Goal: Find specific page/section: Find specific page/section

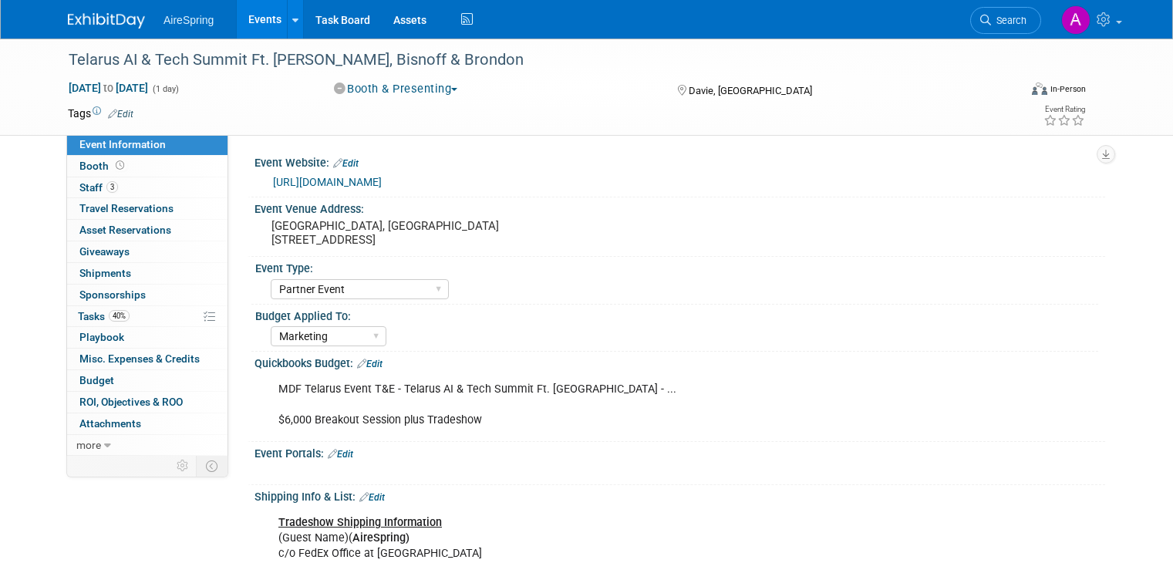
select select "Partner Event"
select select "Marketing"
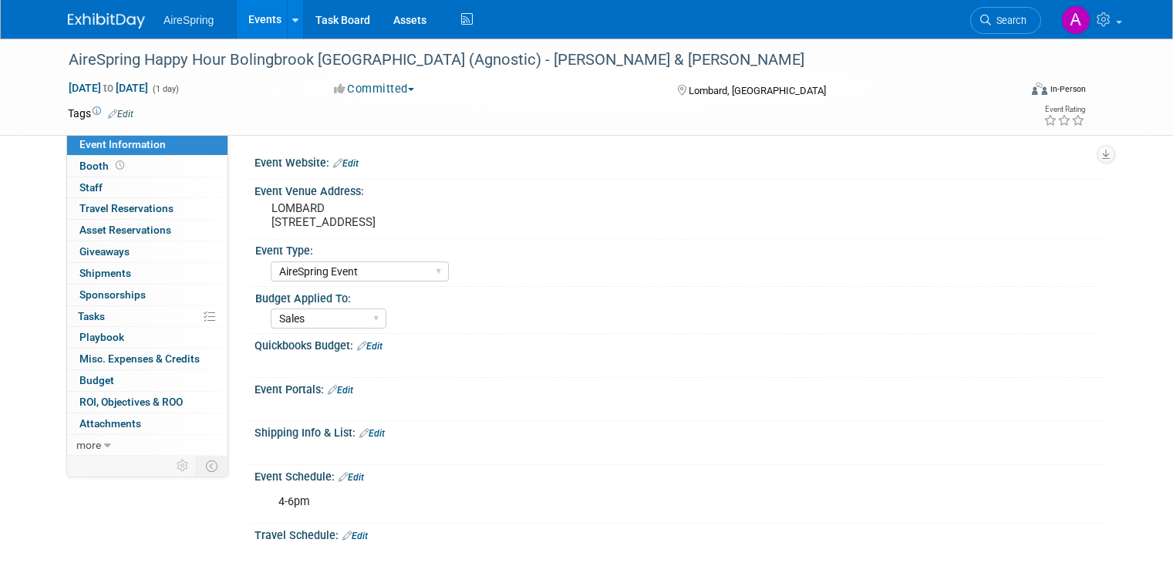
select select "AireSpring Event"
select select "Sales"
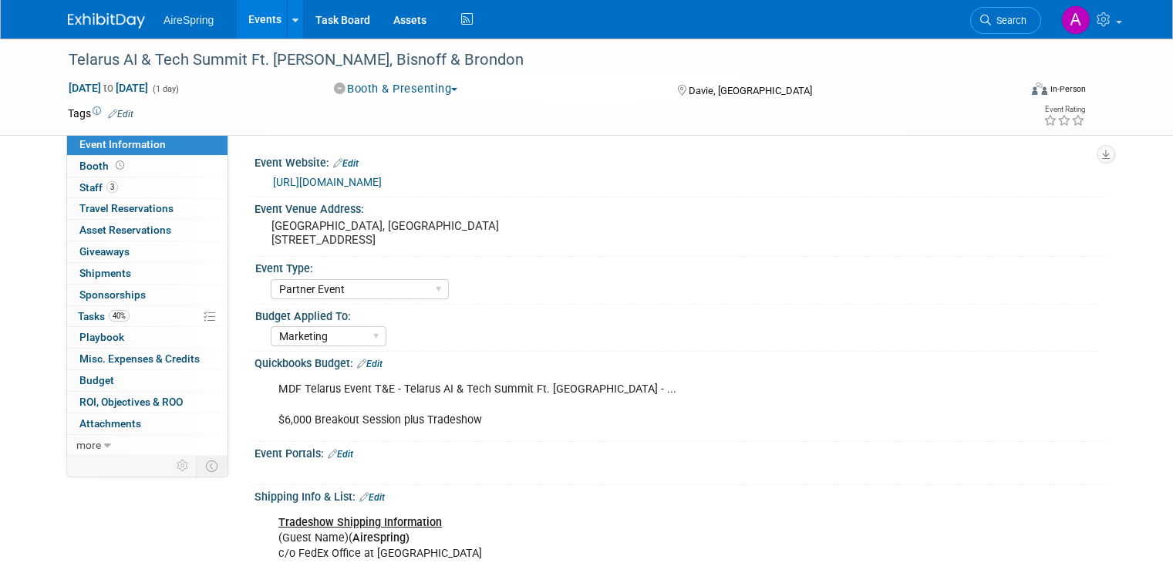
select select "Partner Event"
select select "Marketing"
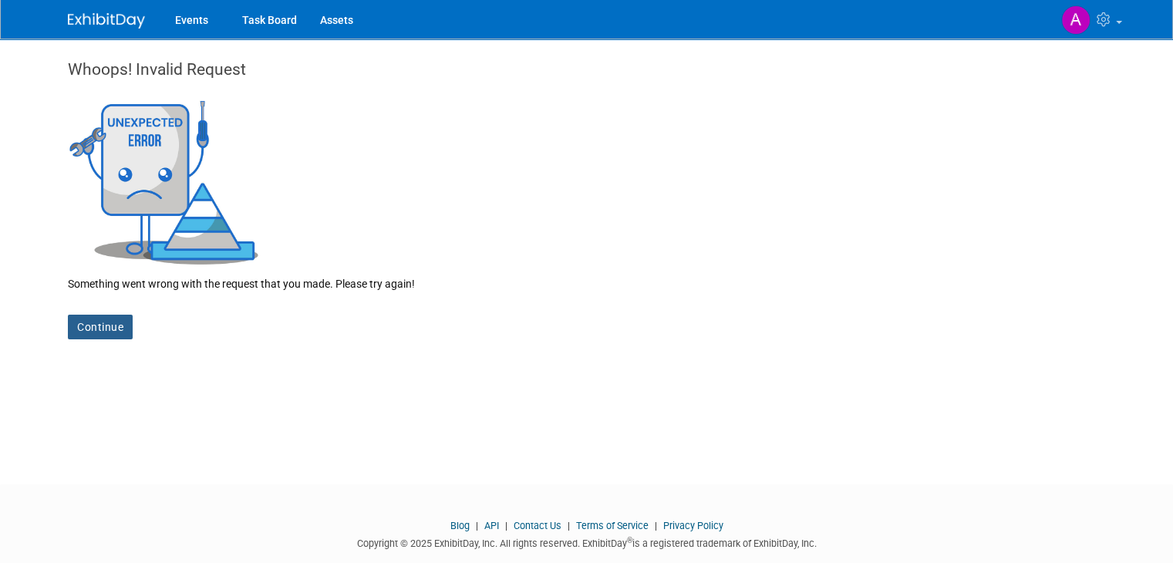
click at [89, 325] on link "Continue" at bounding box center [100, 327] width 65 height 25
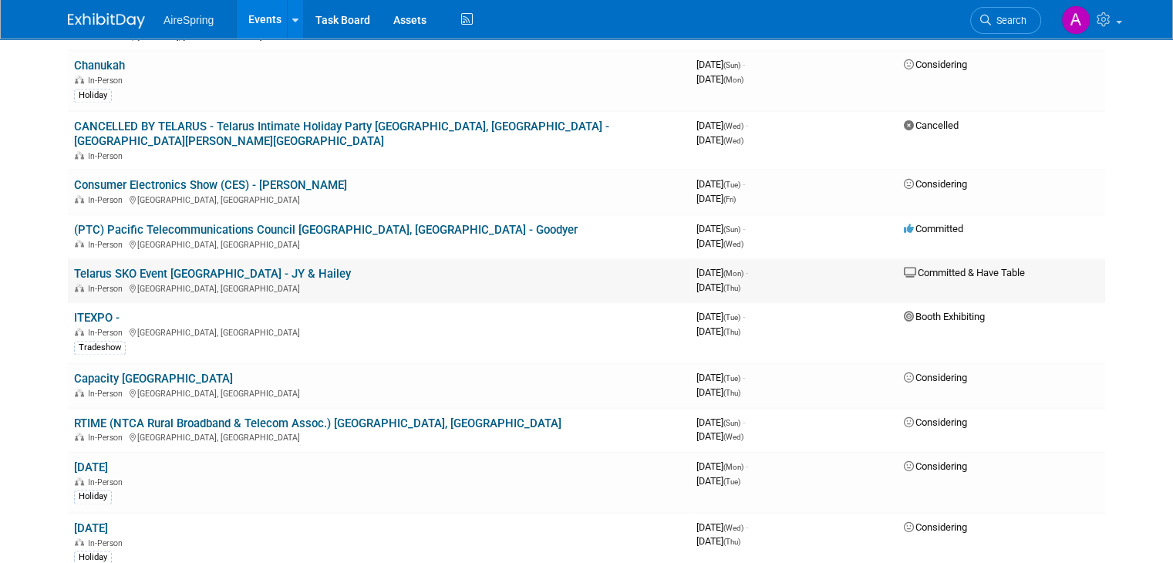
scroll to position [2364, 0]
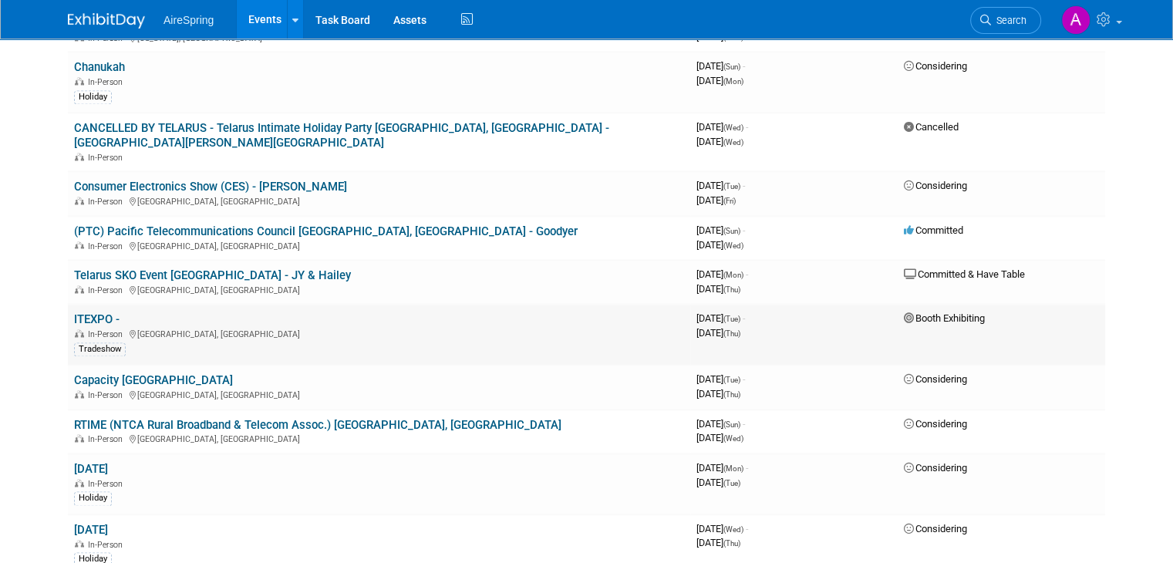
click at [86, 312] on link "ITEXPO -" at bounding box center [97, 319] width 46 height 14
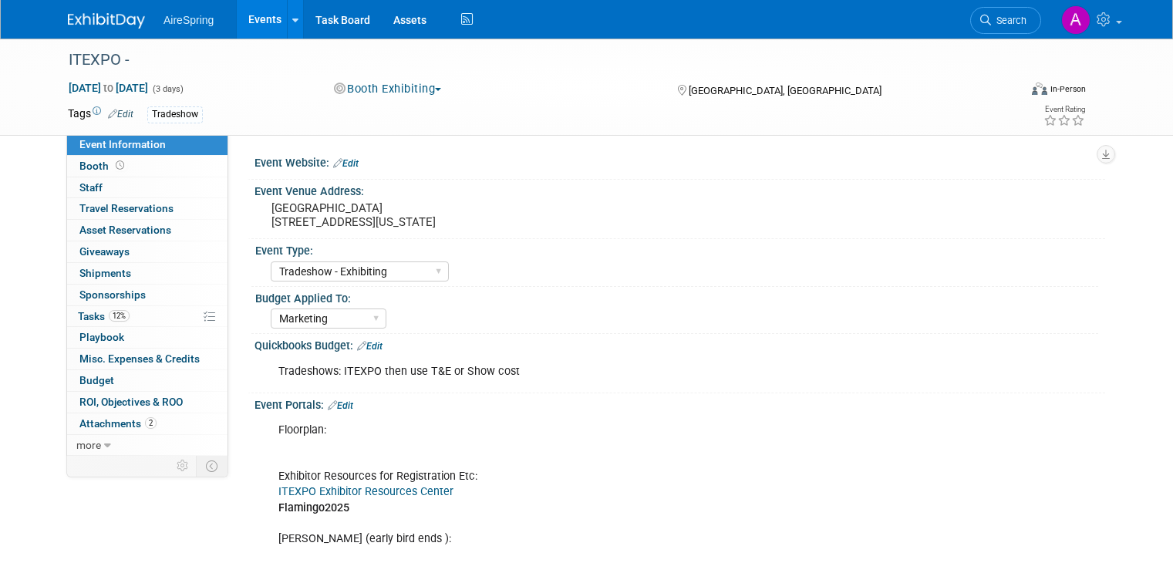
select select "Tradeshow - Exhibiting"
select select "Marketing"
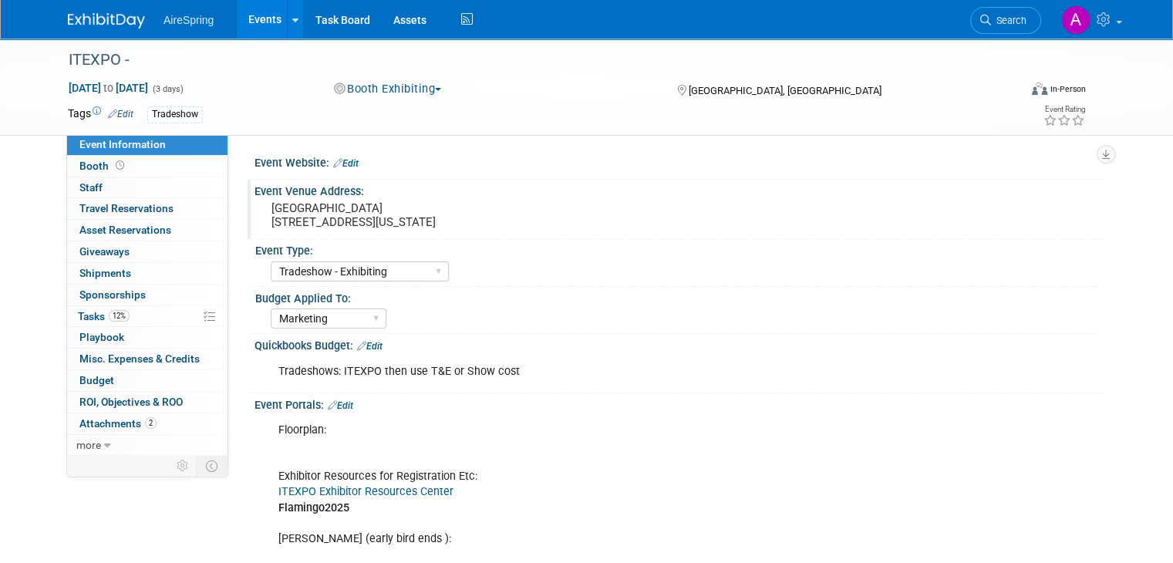
click at [440, 233] on div "Broward County Convention Center 1950 EISENHOWER BOULEVARD FORT LAUDERDALE, FLO…" at bounding box center [432, 214] width 332 height 35
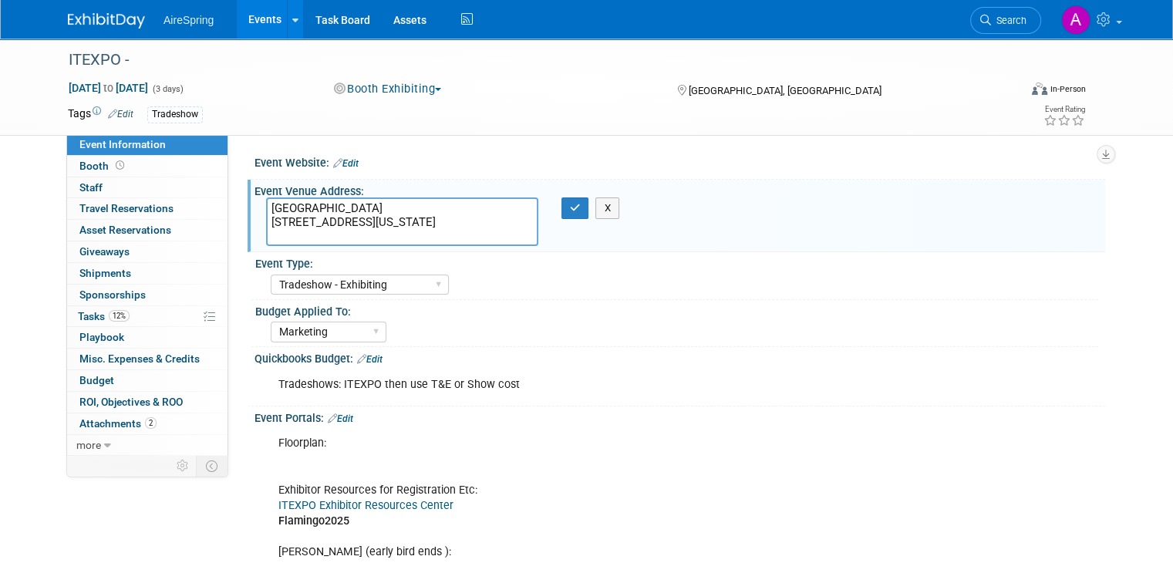
drag, startPoint x: 450, startPoint y: 238, endPoint x: 241, endPoint y: 190, distance: 214.6
click at [248, 190] on div "Event Venue Address: Broward County Convention Center 1950 EISENHOWER BOULEVARD…" at bounding box center [677, 216] width 858 height 73
click at [565, 222] on div "Broward County Convention Center 1950 EISENHOWER BOULEVARD FORT LAUDERDALE, FLO…" at bounding box center [432, 221] width 355 height 49
click at [572, 210] on icon "button" at bounding box center [575, 208] width 11 height 10
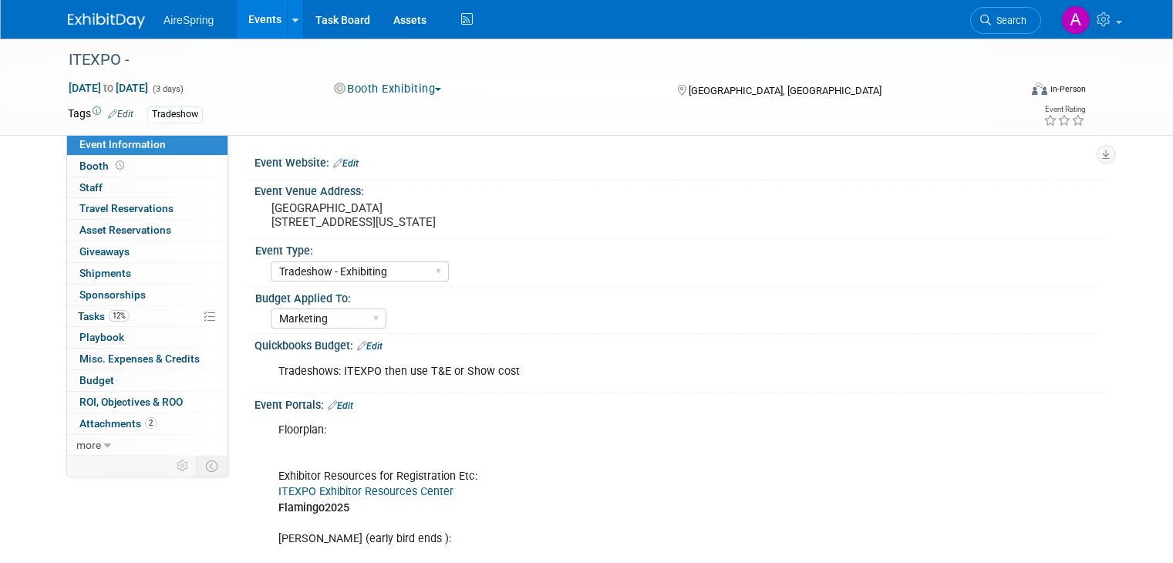
select select "Tradeshow - Exhibiting"
select select "Marketing"
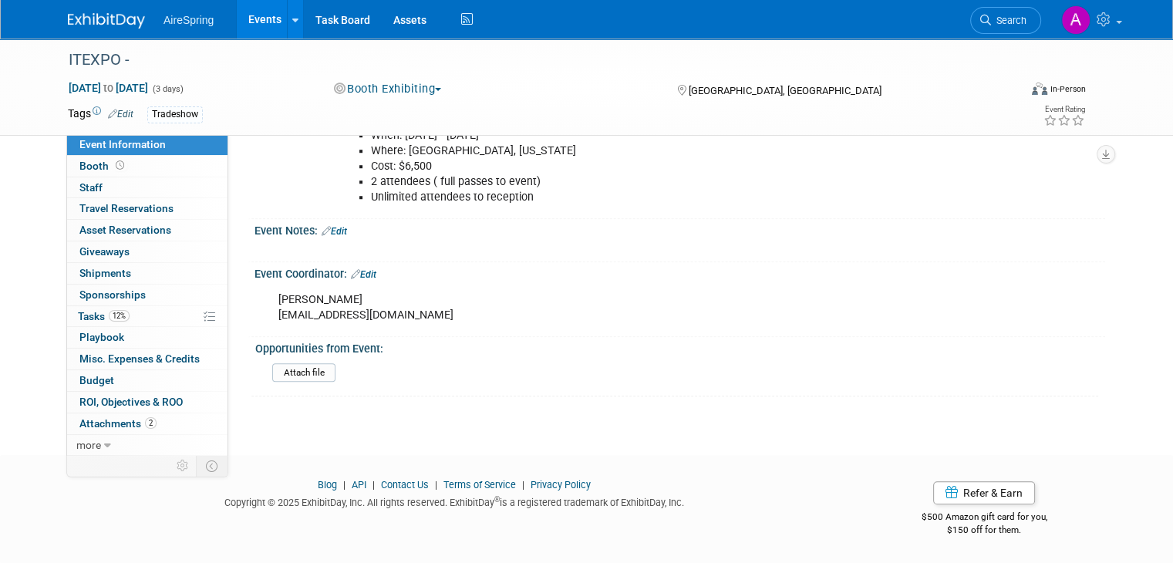
scroll to position [929, 0]
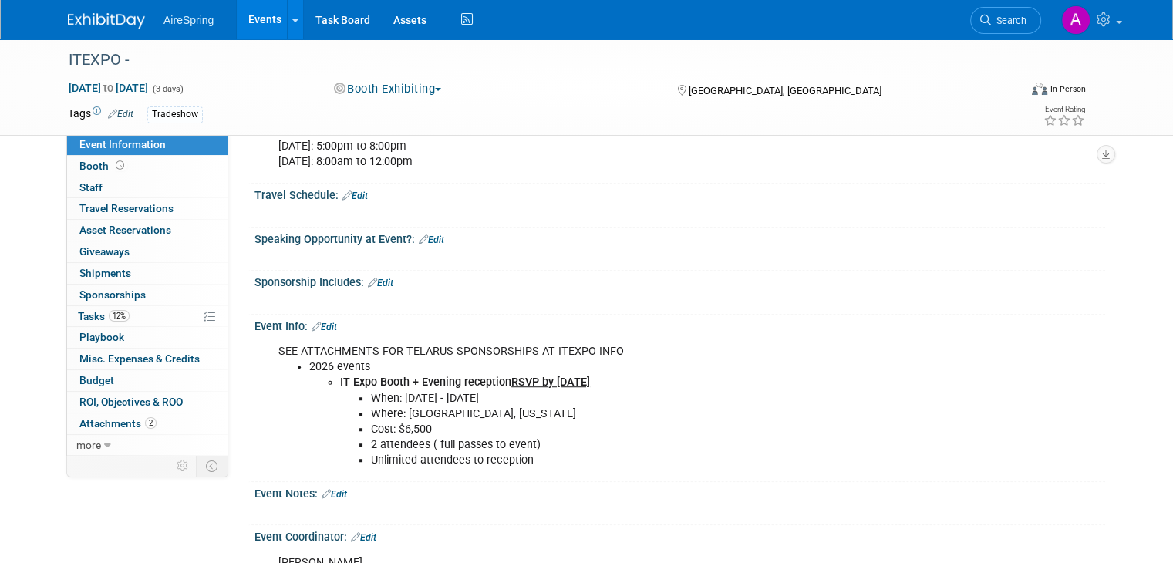
click at [265, 8] on link "Events" at bounding box center [265, 19] width 56 height 39
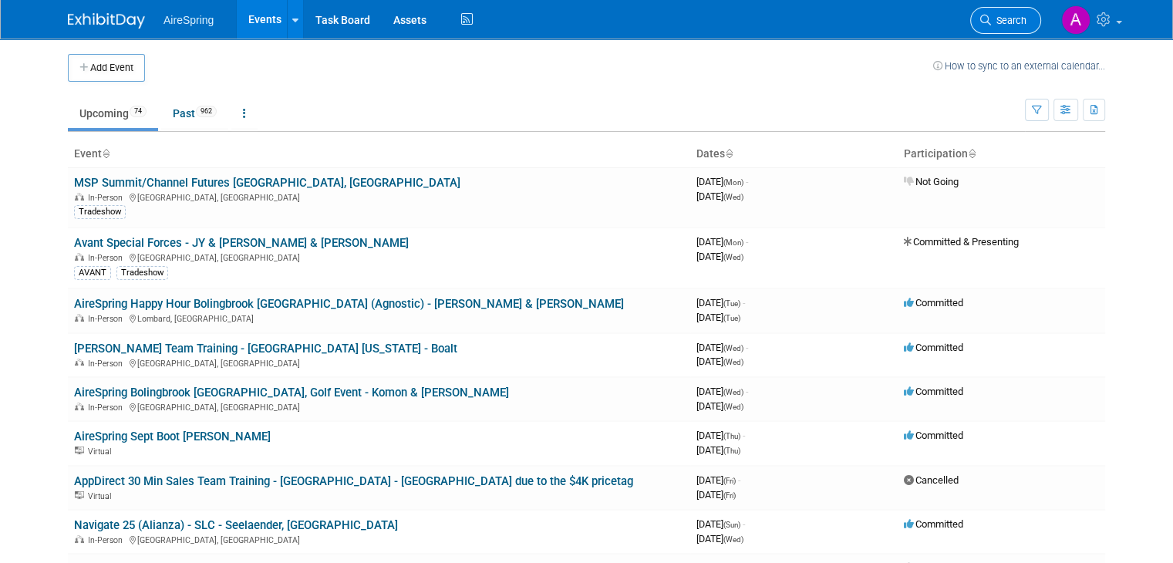
click at [1015, 26] on link "Search" at bounding box center [1005, 20] width 71 height 27
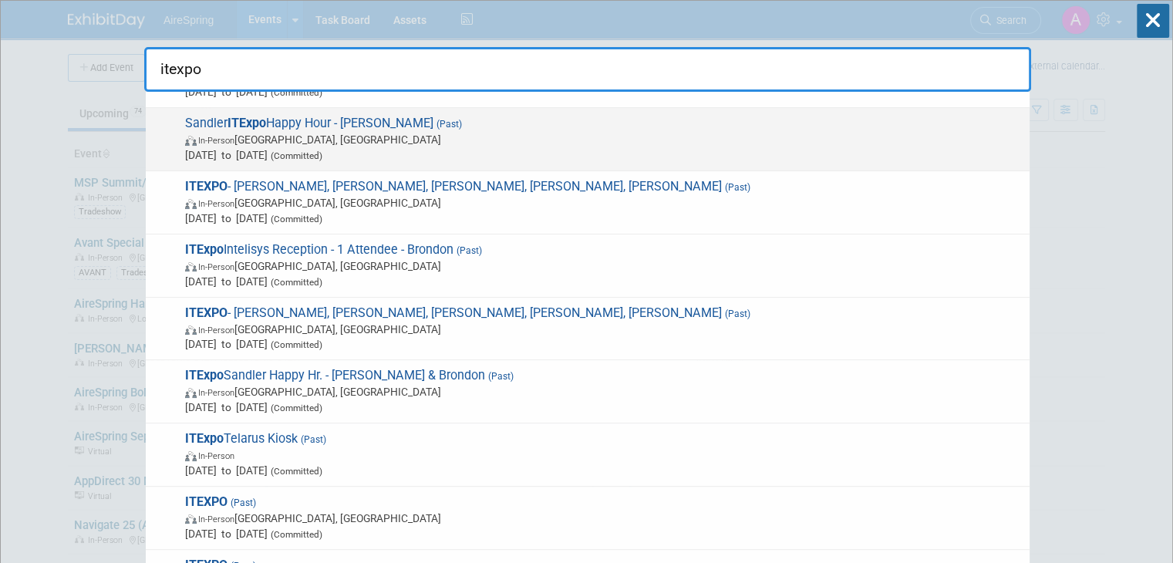
scroll to position [197, 0]
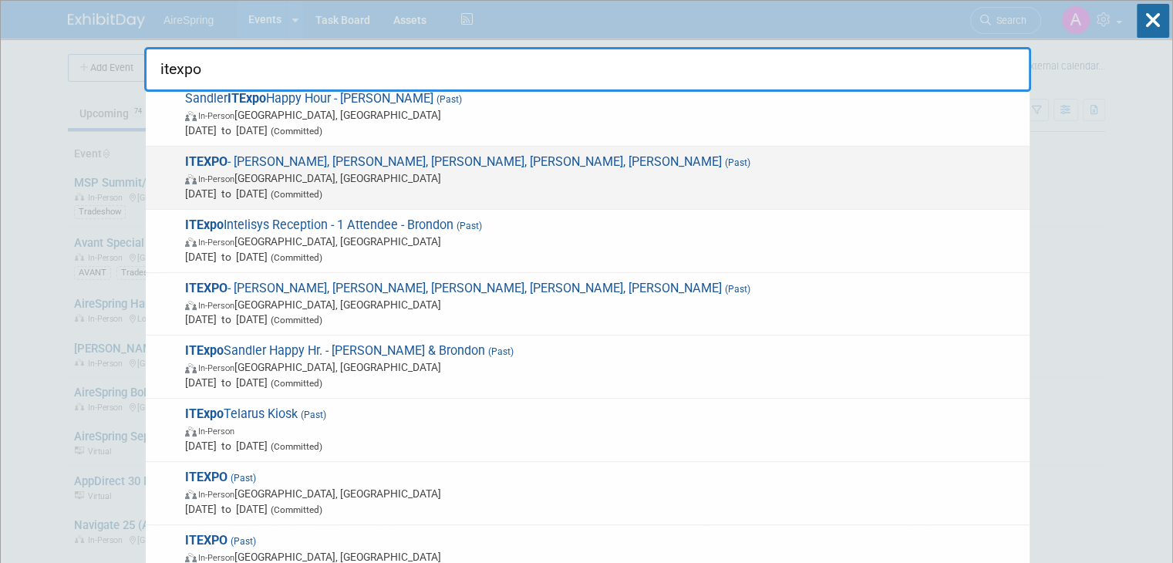
type input "itexpo"
click at [367, 154] on span "ITEXPO - Avi, Hess, Daniel, Beavers, Bisnoff, Hester, Brondon (Past) In-Person …" at bounding box center [602, 177] width 842 height 47
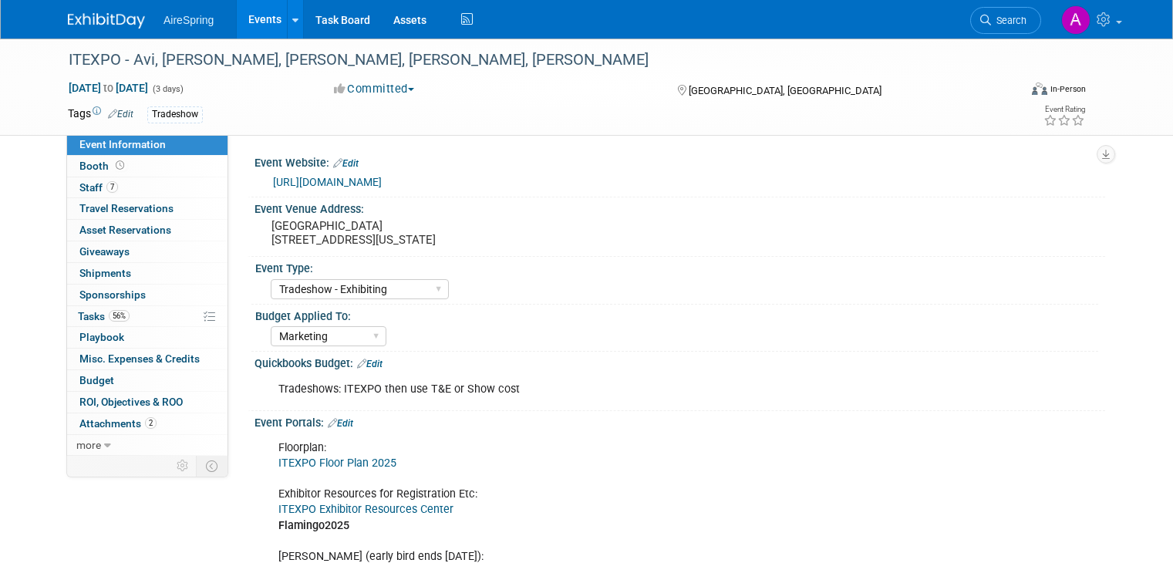
select select "Tradeshow - Exhibiting"
select select "Marketing"
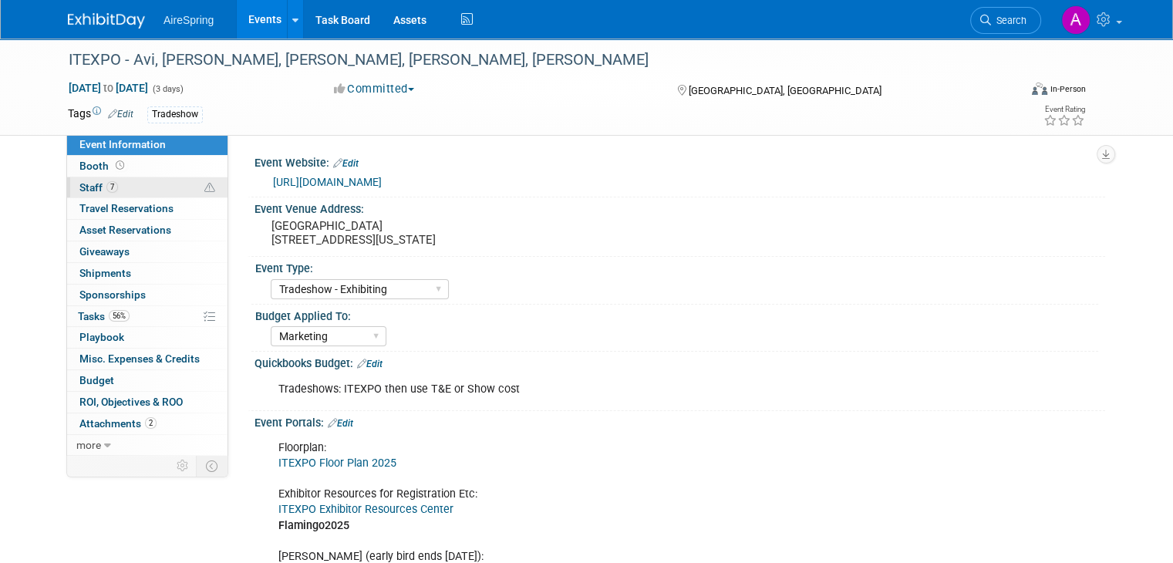
click at [126, 194] on link "7 Staff 7" at bounding box center [147, 187] width 160 height 21
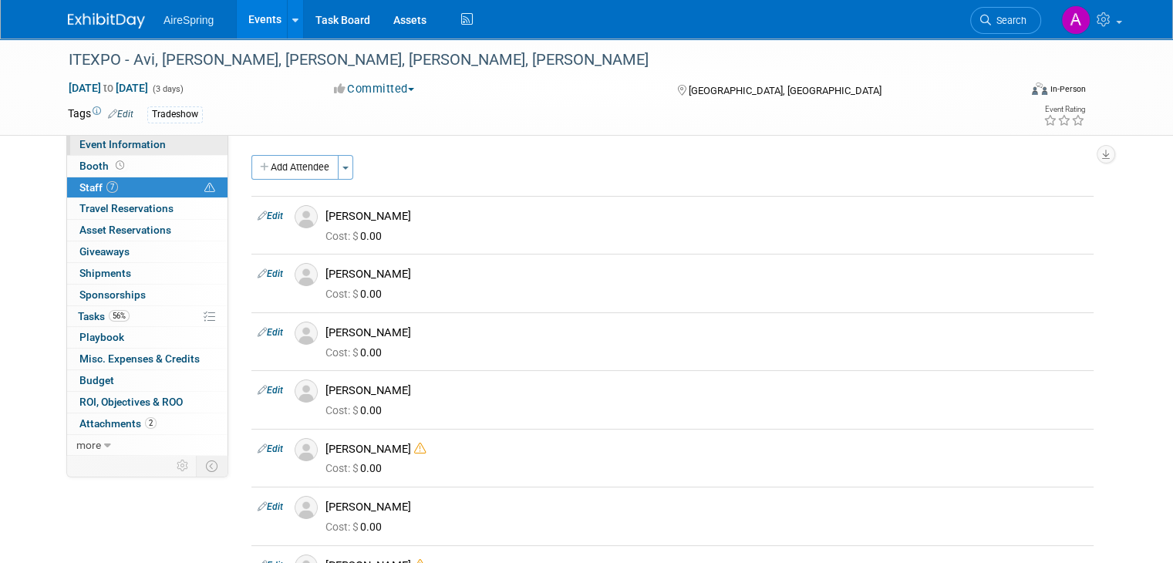
click at [167, 137] on link "Event Information" at bounding box center [147, 144] width 160 height 21
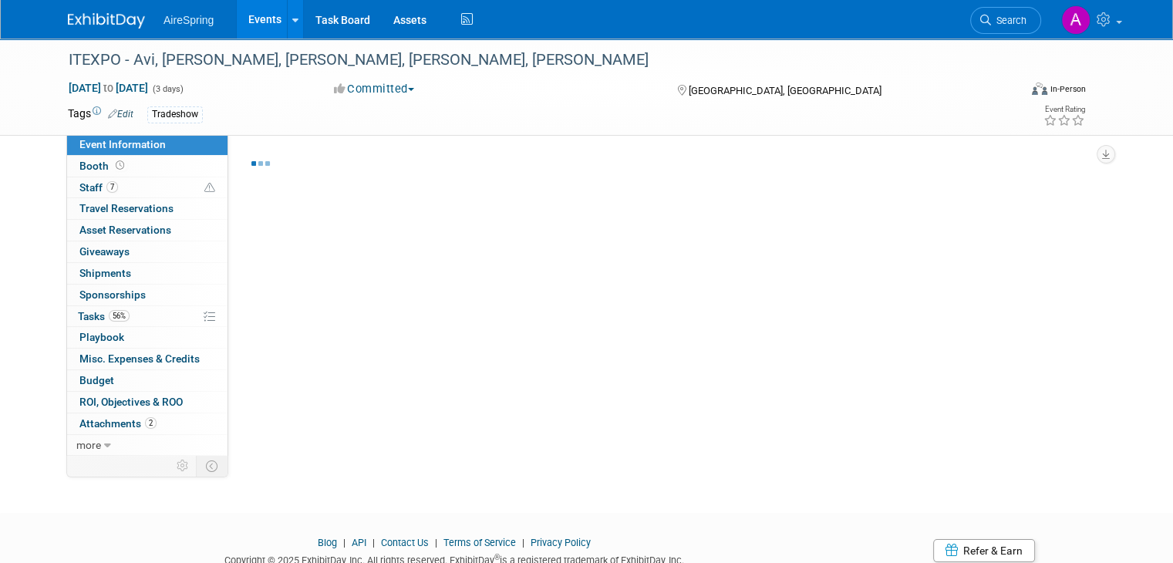
select select "Tradeshow - Exhibiting"
select select "Marketing"
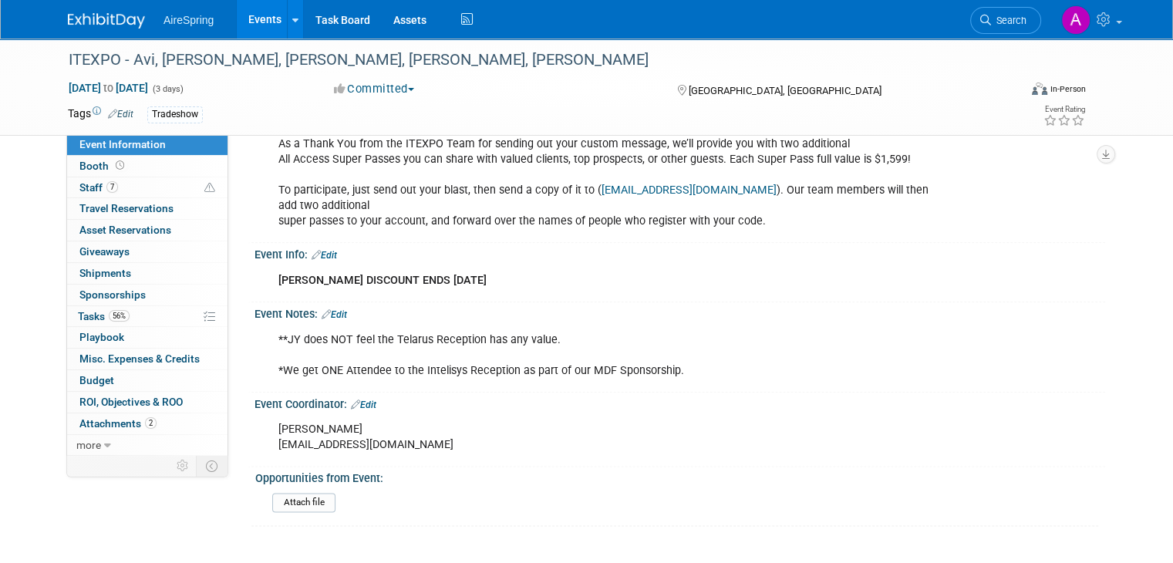
scroll to position [1786, 0]
